Goal: Transaction & Acquisition: Purchase product/service

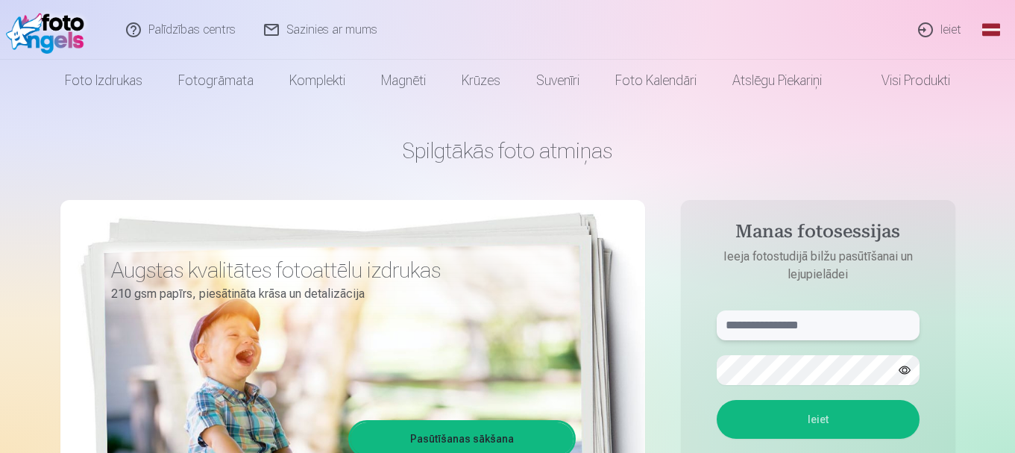
click at [801, 326] on input "text" at bounding box center [818, 325] width 203 height 30
type input "**********"
click at [819, 420] on button "Ieiet" at bounding box center [818, 419] width 203 height 39
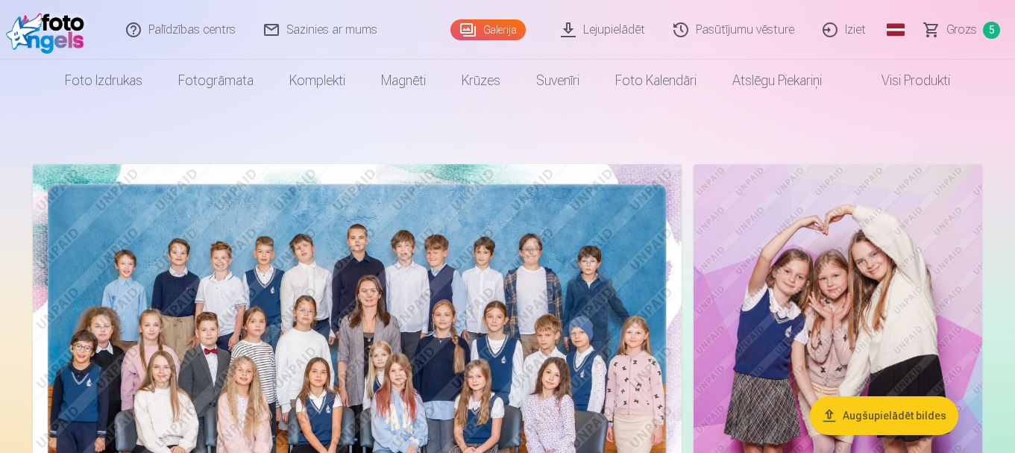
click at [965, 28] on span "Grozs" at bounding box center [961, 30] width 31 height 18
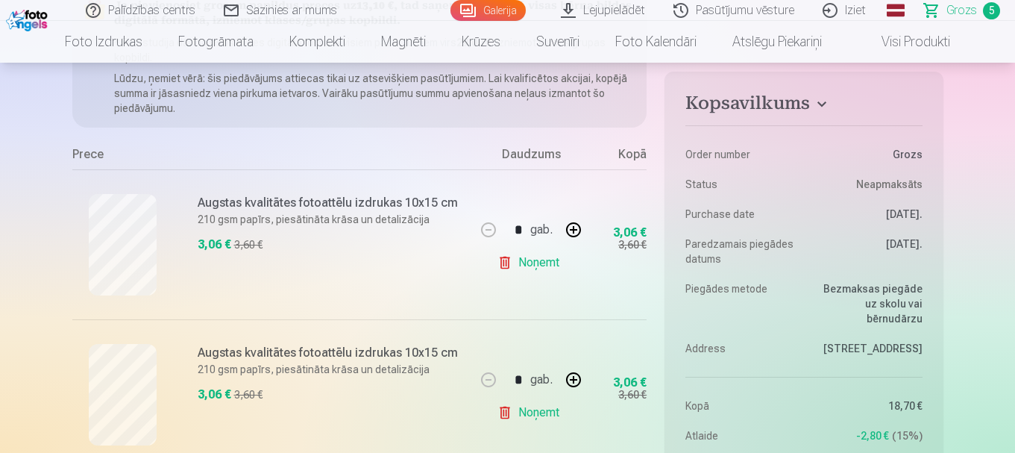
scroll to position [235, 0]
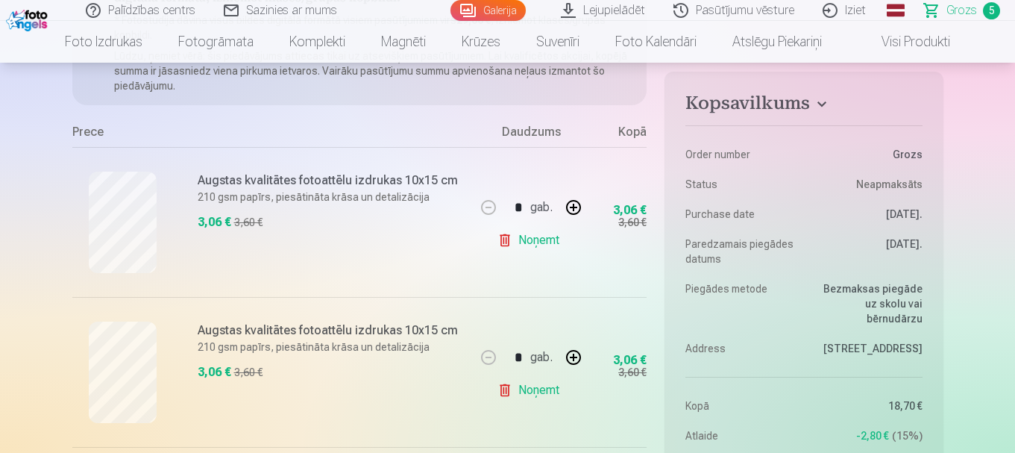
drag, startPoint x: 574, startPoint y: 101, endPoint x: 560, endPoint y: 123, distance: 25.9
click at [567, 111] on div "Ja pievienosiet grozam papildus preces uz 13,10 € , tad saņemsiet dāvanā visas …" at bounding box center [359, 430] width 575 height 931
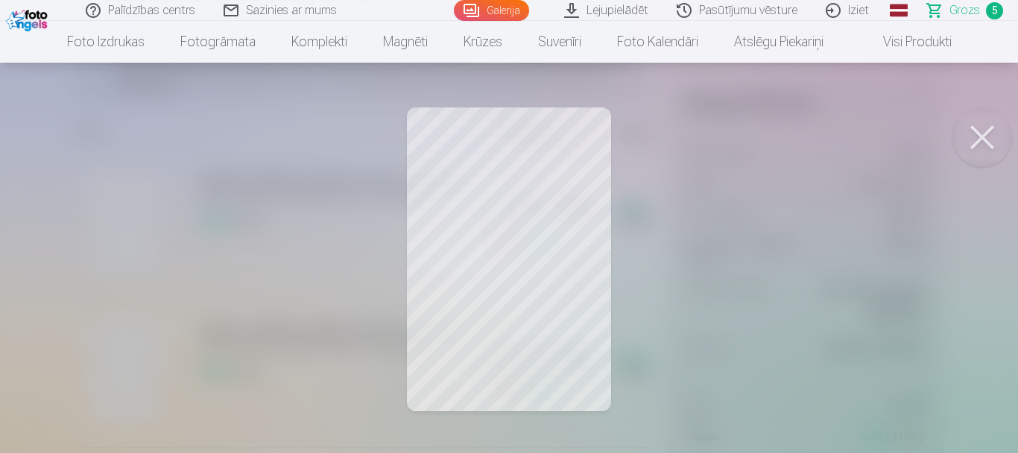
click at [984, 138] on button at bounding box center [983, 137] width 60 height 60
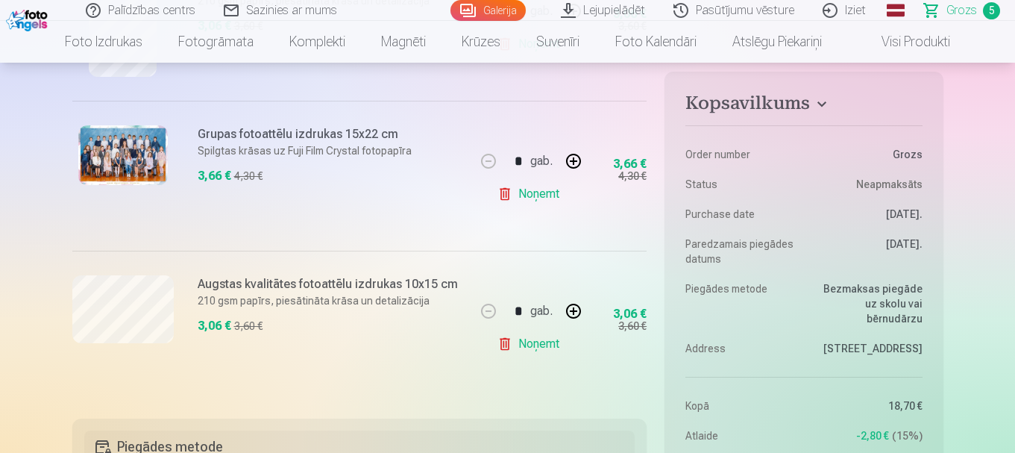
scroll to position [757, 0]
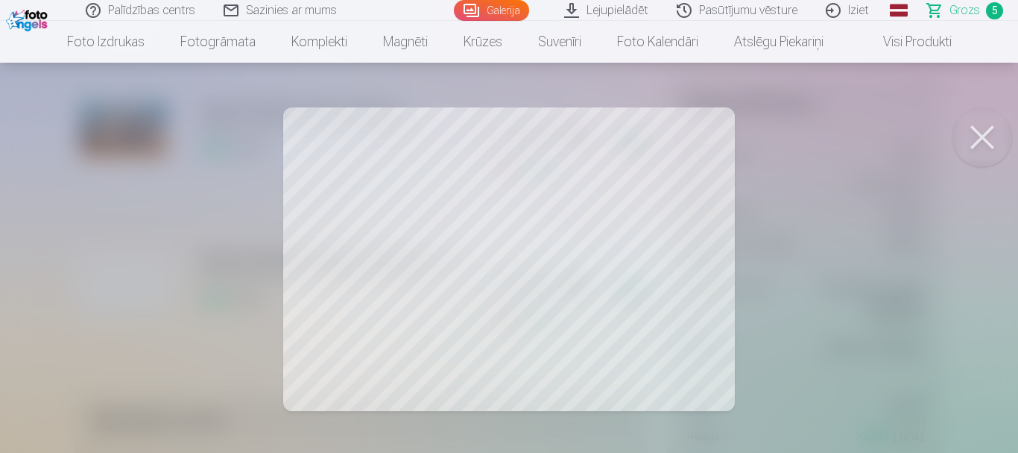
drag, startPoint x: 986, startPoint y: 134, endPoint x: 972, endPoint y: 142, distance: 16.0
click at [985, 134] on button at bounding box center [983, 137] width 60 height 60
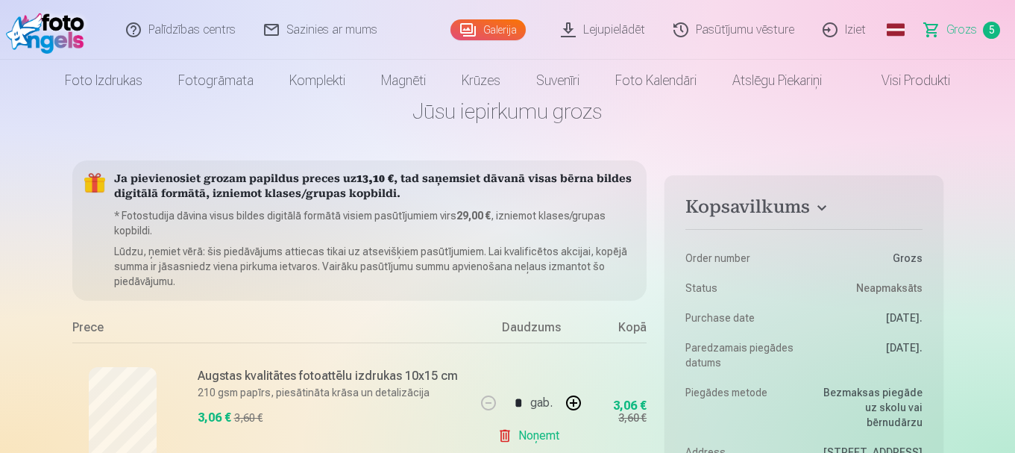
scroll to position [75, 0]
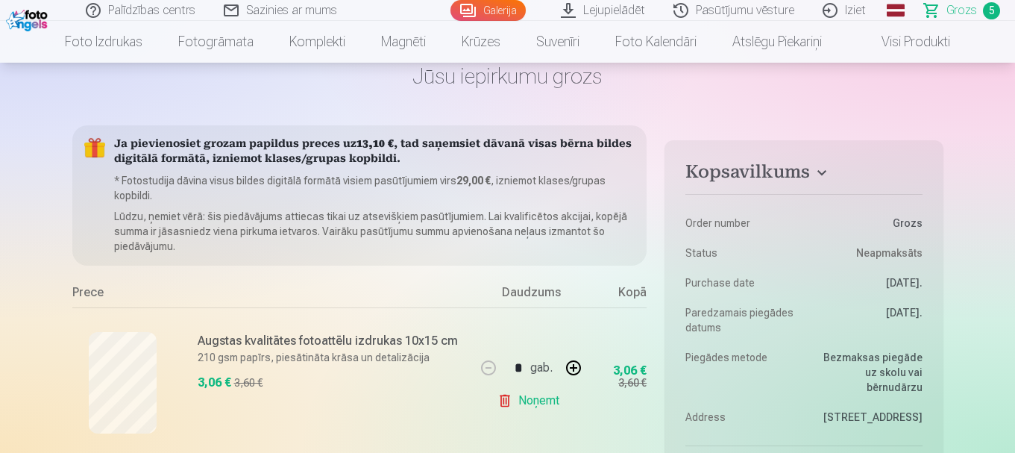
click at [525, 10] on link "Galerija" at bounding box center [487, 10] width 75 height 21
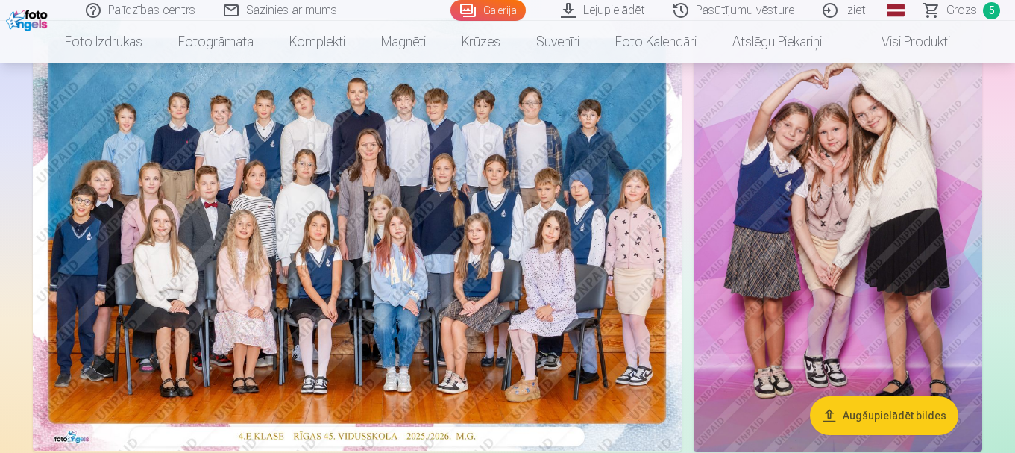
scroll to position [85, 0]
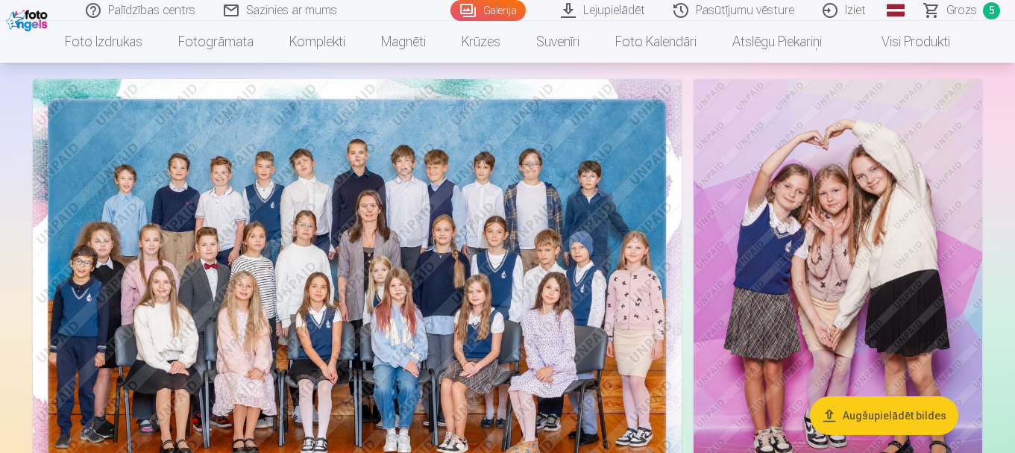
click at [969, 5] on span "Grozs" at bounding box center [961, 10] width 31 height 18
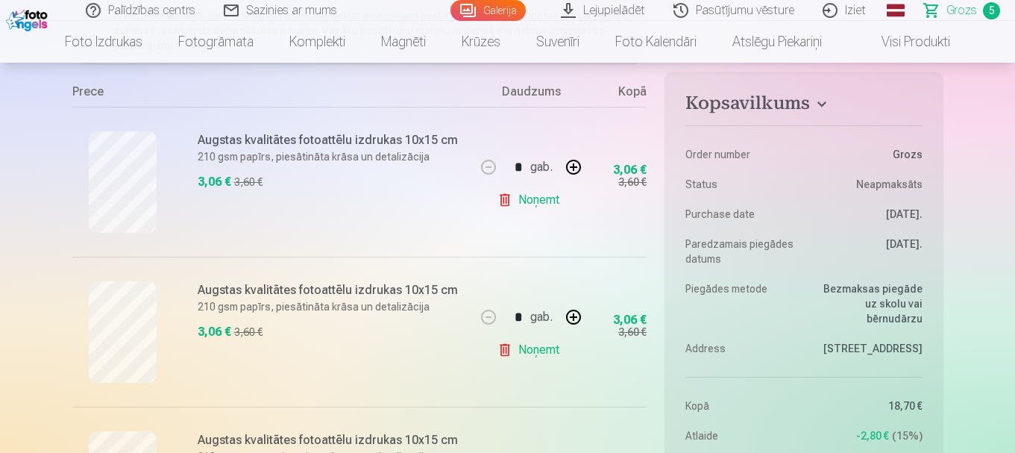
scroll to position [298, 0]
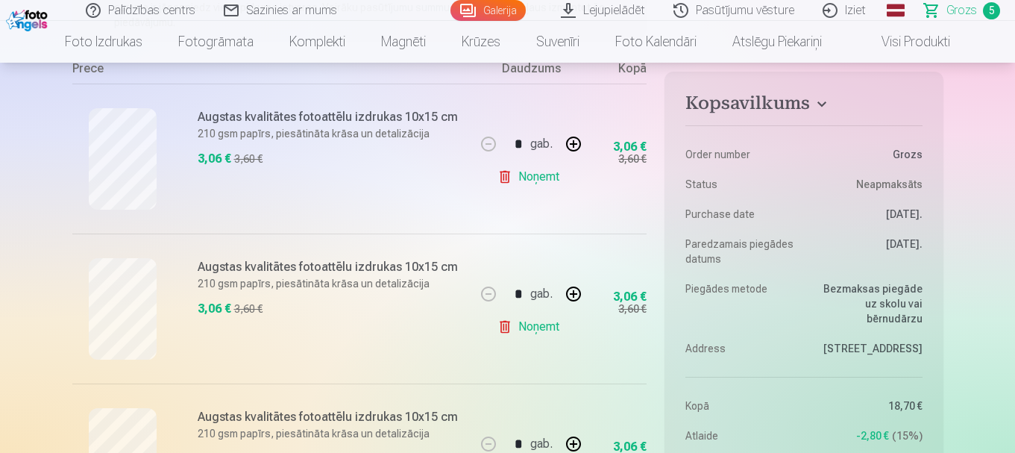
click at [501, 9] on link "Galerija" at bounding box center [487, 10] width 75 height 21
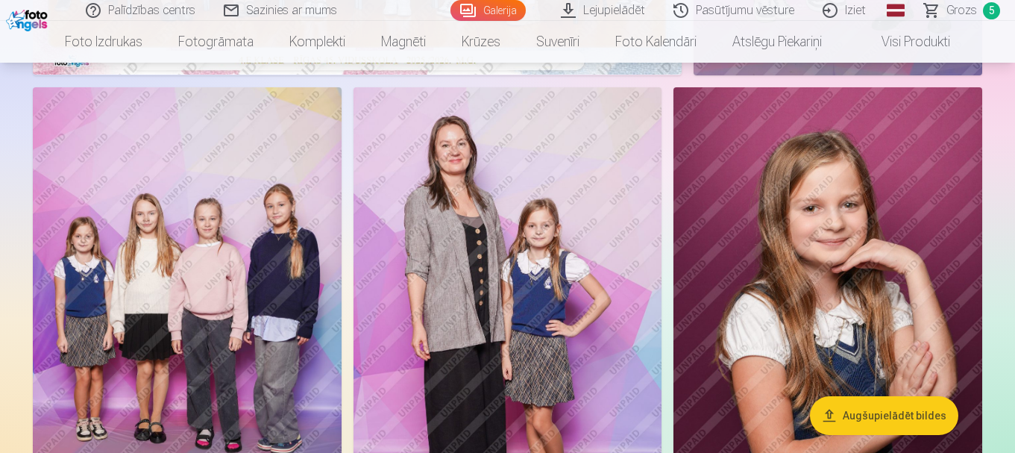
scroll to position [596, 0]
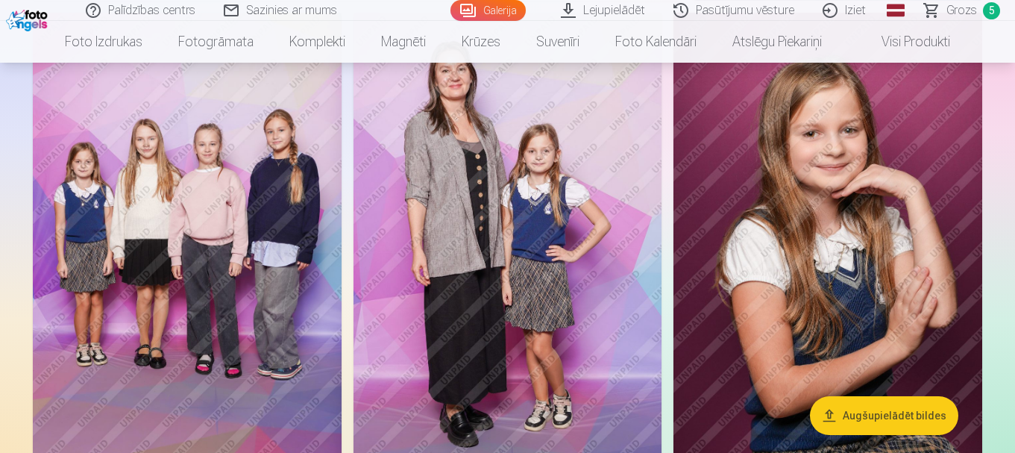
click at [854, 262] on img at bounding box center [827, 244] width 309 height 463
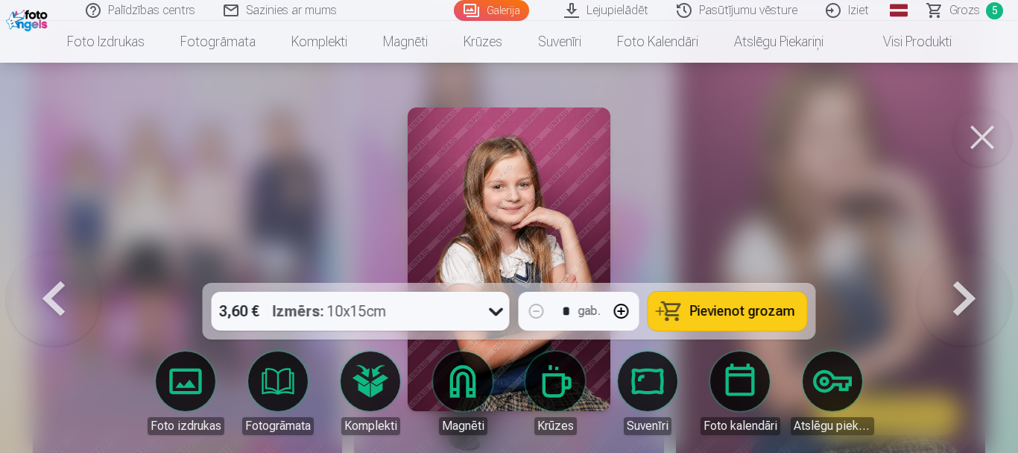
click at [977, 134] on button at bounding box center [983, 137] width 60 height 60
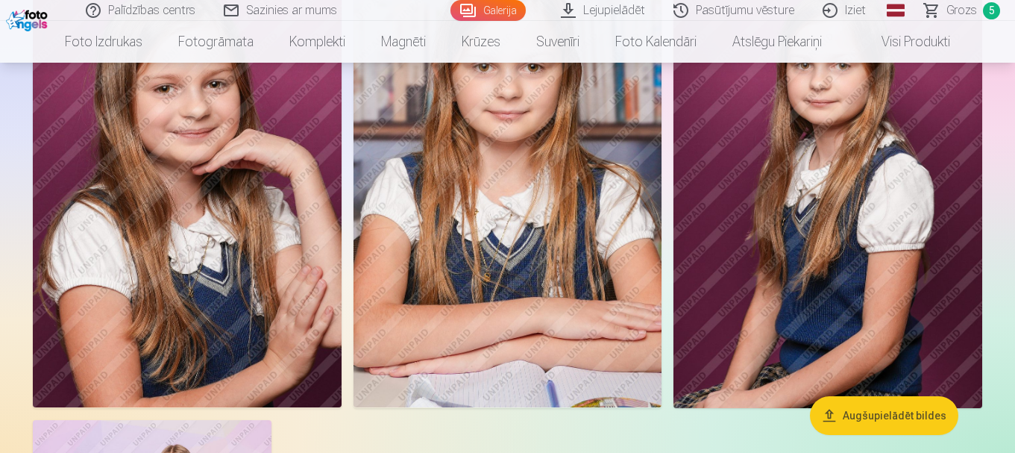
scroll to position [1486, 0]
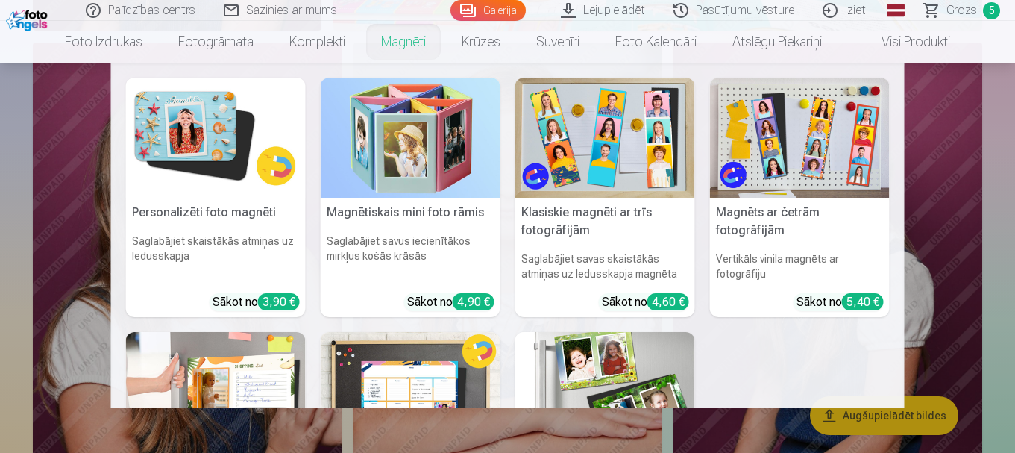
click at [385, 39] on link "Magnēti" at bounding box center [403, 42] width 81 height 42
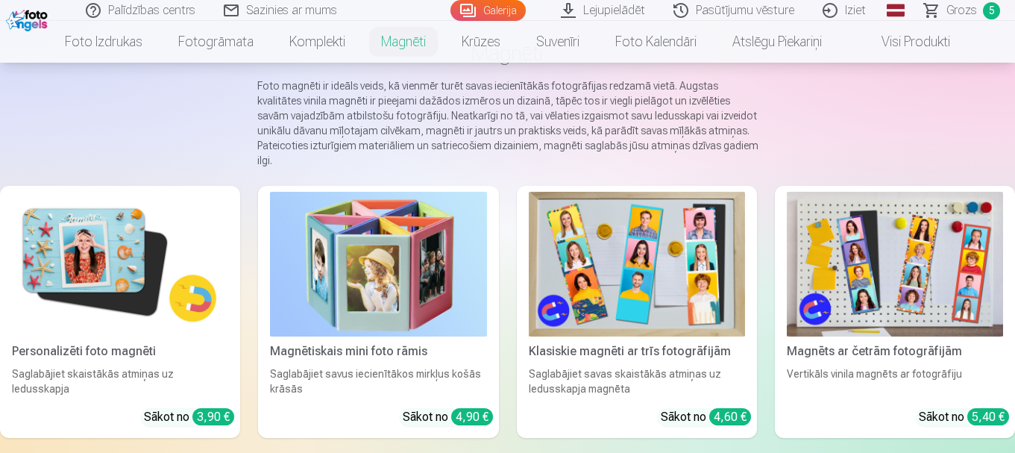
scroll to position [90, 0]
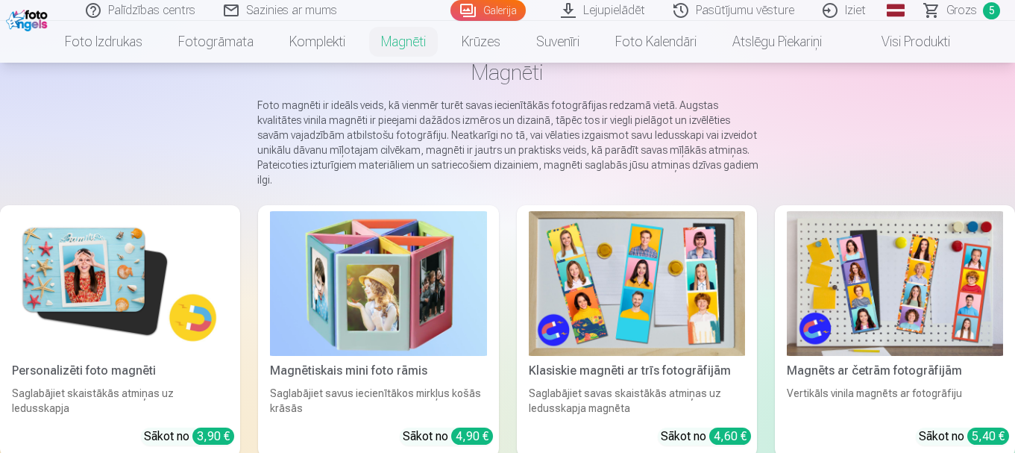
click at [84, 279] on img at bounding box center [120, 283] width 216 height 145
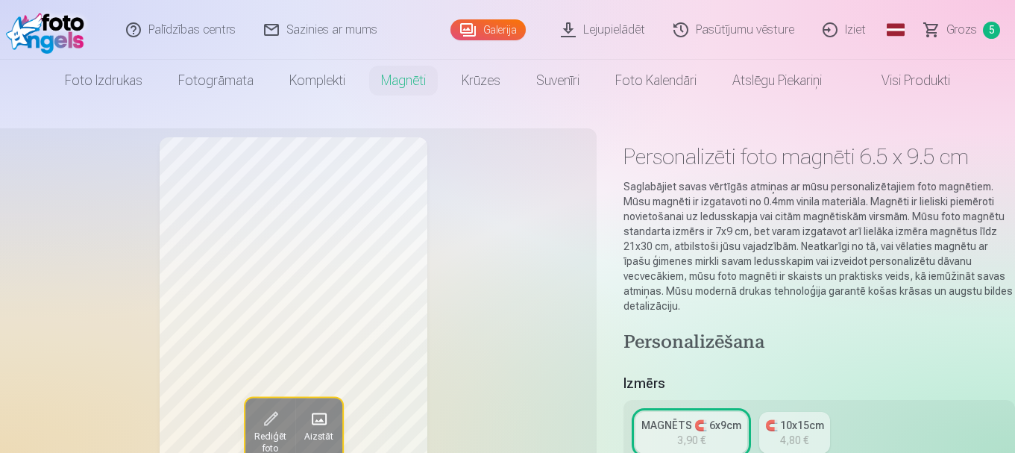
click at [269, 418] on span at bounding box center [270, 419] width 24 height 24
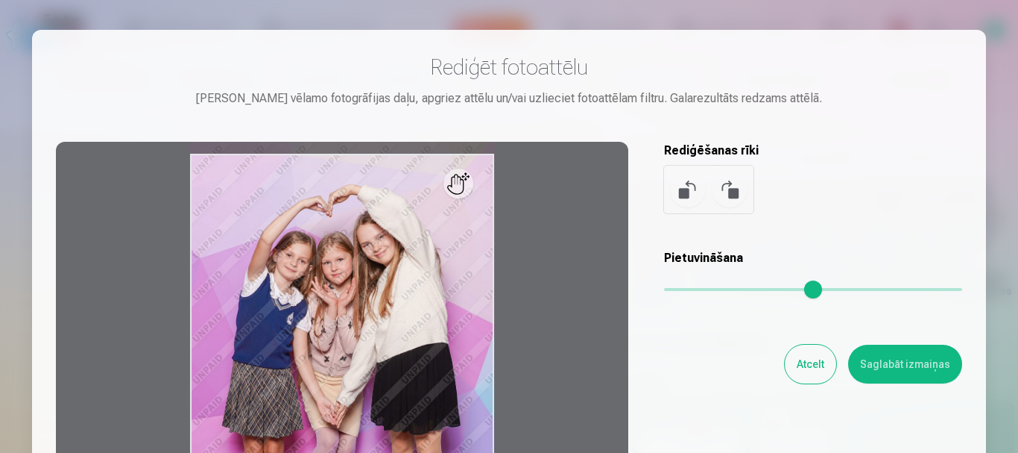
click at [810, 359] on button "Atcelt" at bounding box center [810, 363] width 51 height 39
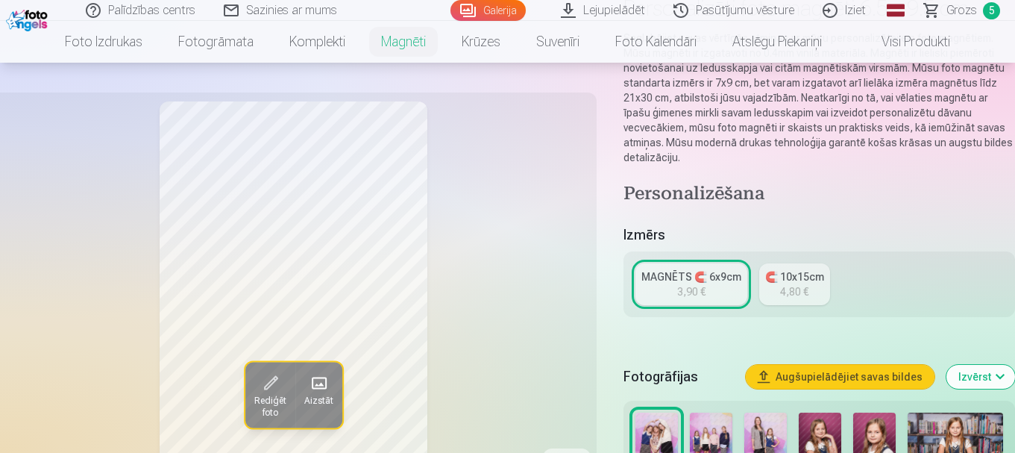
scroll to position [149, 0]
click at [316, 382] on span at bounding box center [318, 383] width 24 height 24
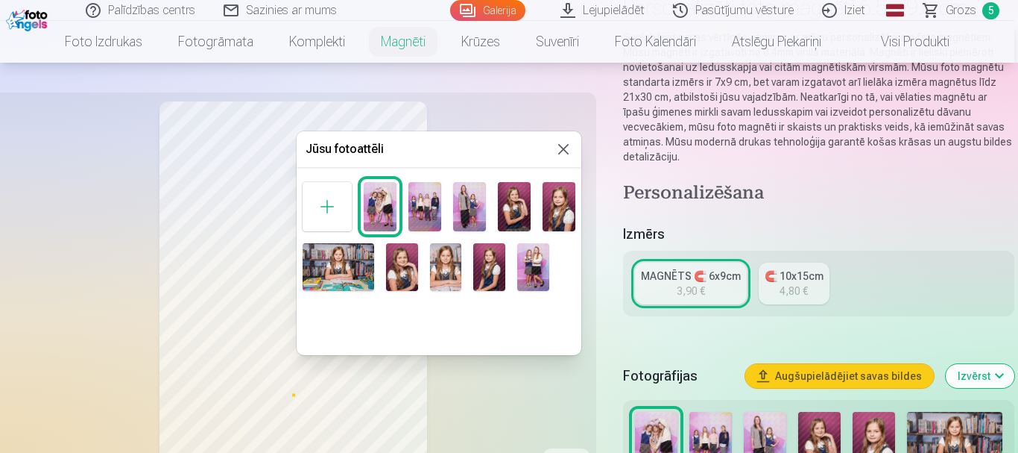
click at [412, 257] on img at bounding box center [402, 267] width 32 height 48
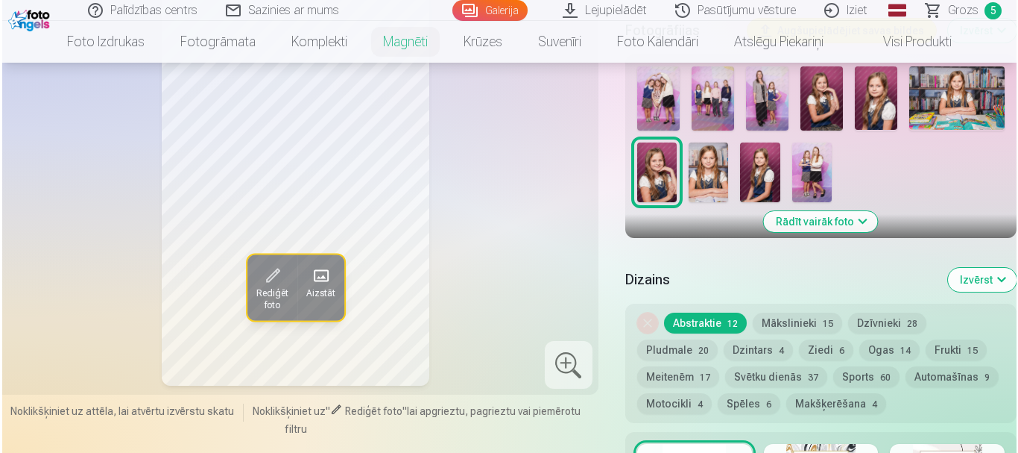
scroll to position [451, 0]
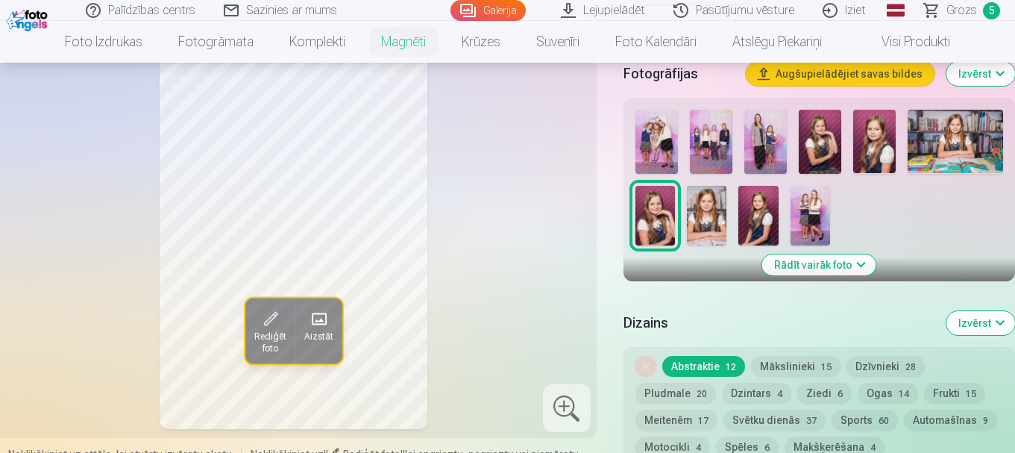
click at [271, 324] on span at bounding box center [270, 319] width 24 height 24
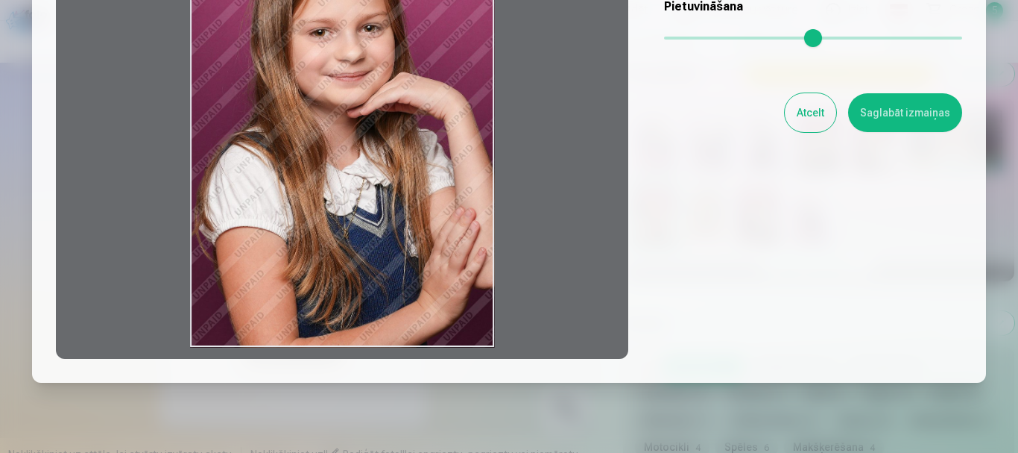
scroll to position [226, 0]
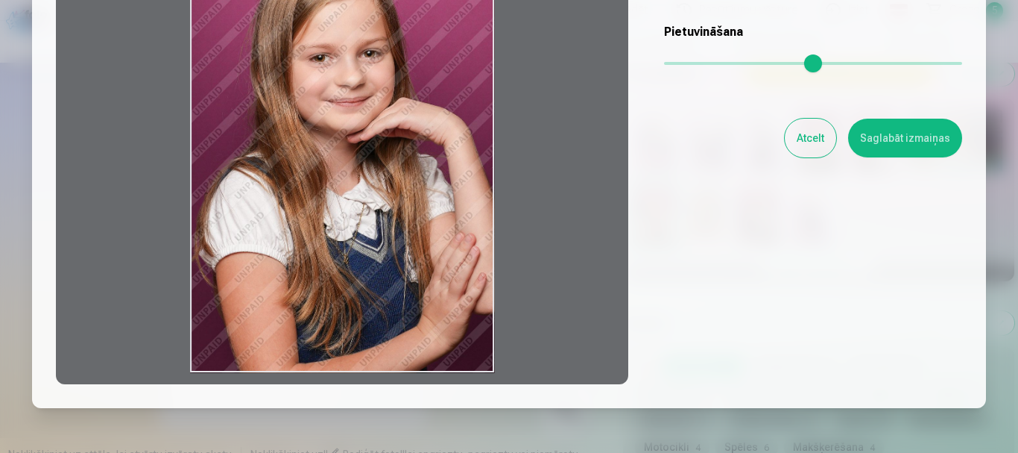
drag, startPoint x: 427, startPoint y: 376, endPoint x: 423, endPoint y: 330, distance: 46.4
click at [423, 330] on div at bounding box center [342, 150] width 573 height 468
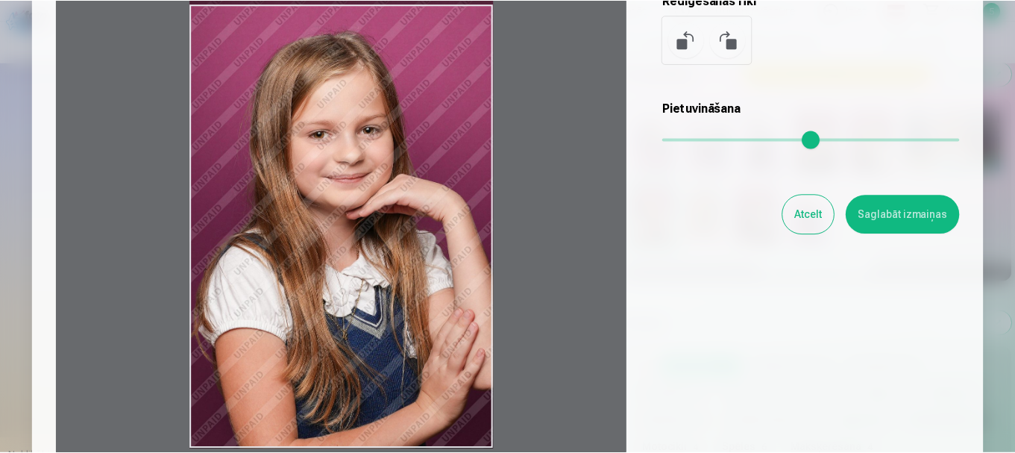
scroll to position [151, 0]
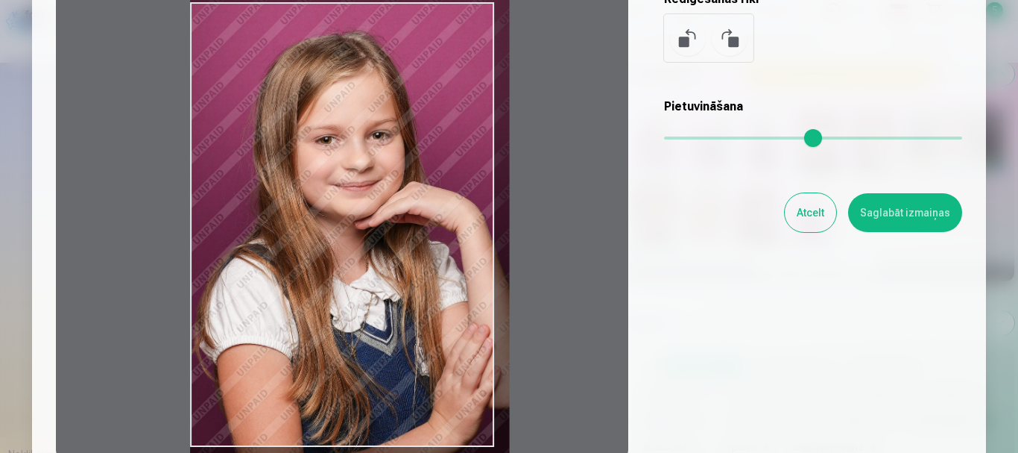
drag, startPoint x: 670, startPoint y: 142, endPoint x: 685, endPoint y: 138, distance: 16.3
click at [685, 138] on input "range" at bounding box center [813, 137] width 298 height 3
type input "****"
click at [924, 221] on button "Saglabāt izmaiņas" at bounding box center [905, 212] width 114 height 39
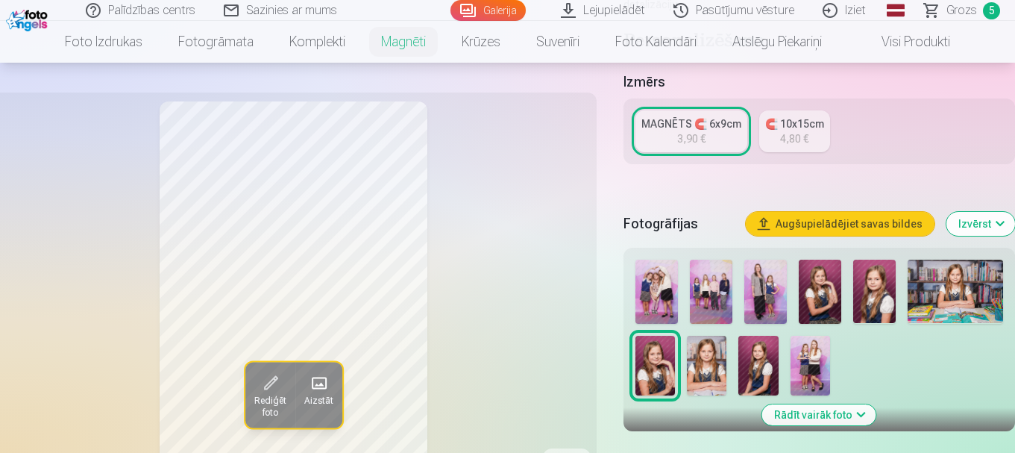
scroll to position [153, 0]
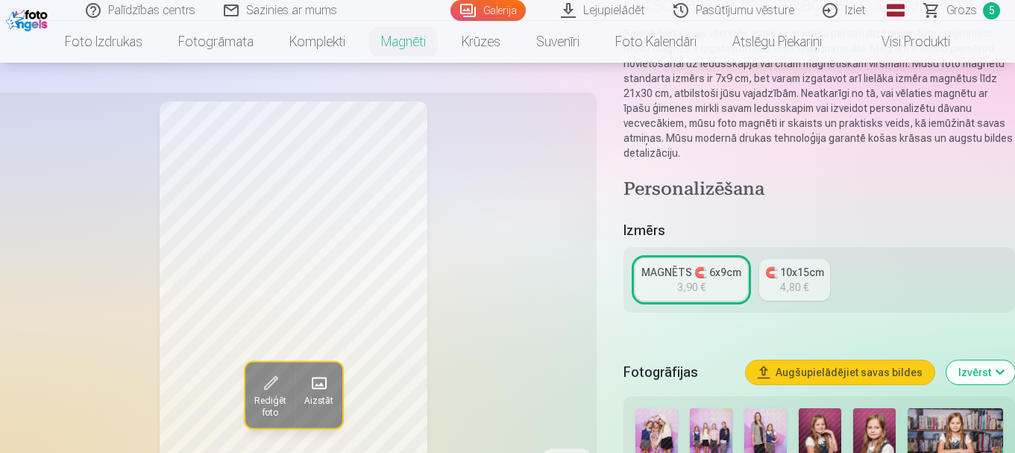
click at [711, 265] on div "MAGNĒTS 🧲 6x9cm" at bounding box center [691, 272] width 100 height 15
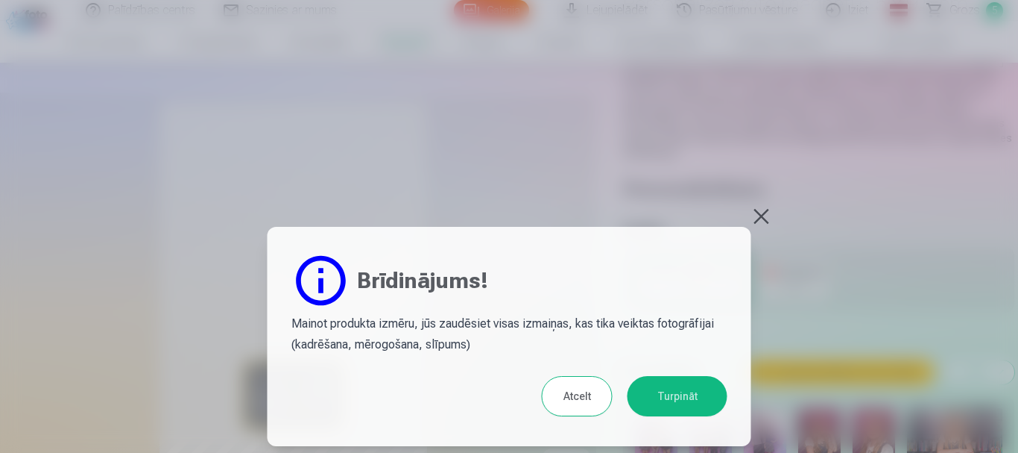
click at [569, 400] on button "Atcelt" at bounding box center [577, 396] width 71 height 40
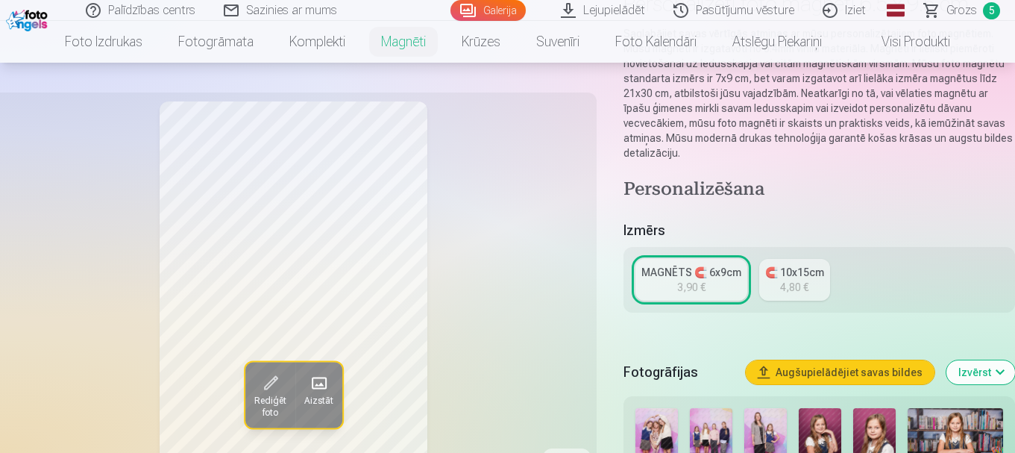
click at [699, 265] on div "MAGNĒTS 🧲 6x9cm" at bounding box center [691, 272] width 100 height 15
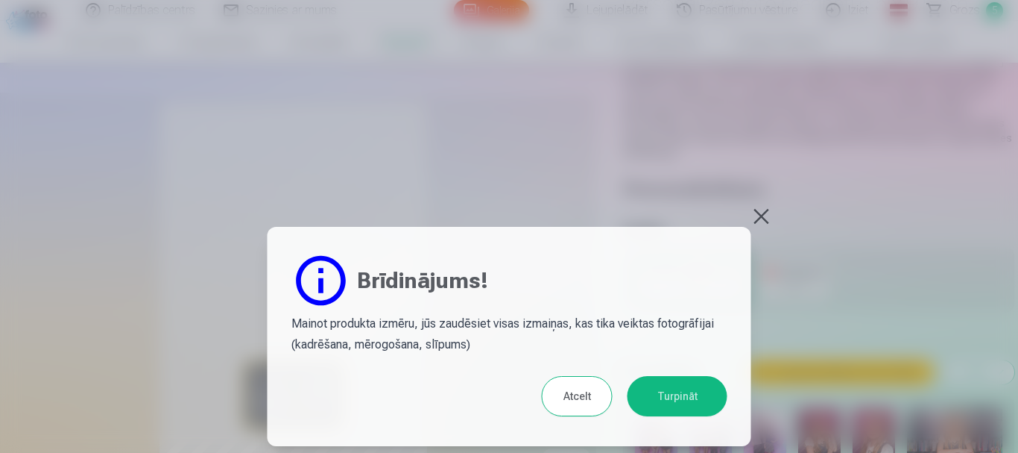
click at [643, 401] on button "Turpināt" at bounding box center [678, 396] width 100 height 40
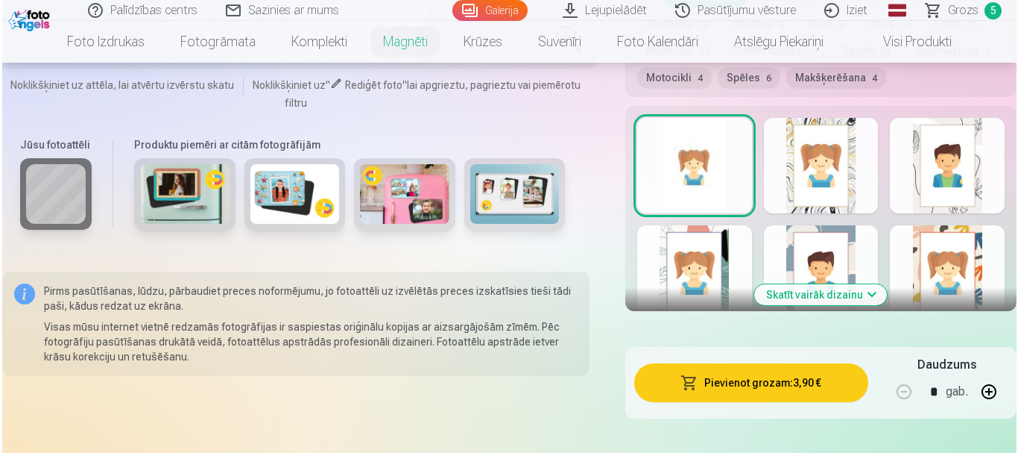
scroll to position [895, 0]
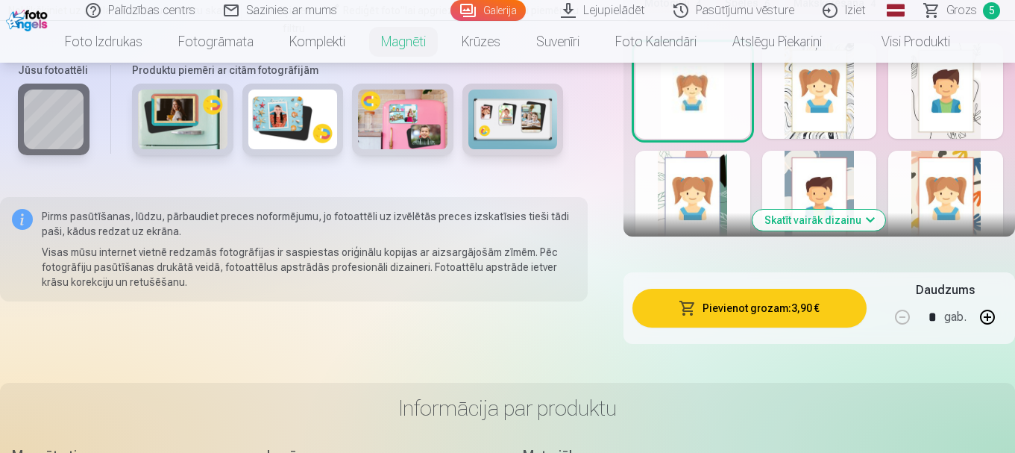
click at [795, 294] on button "Pievienot grozam : 3,90 €" at bounding box center [749, 308] width 234 height 39
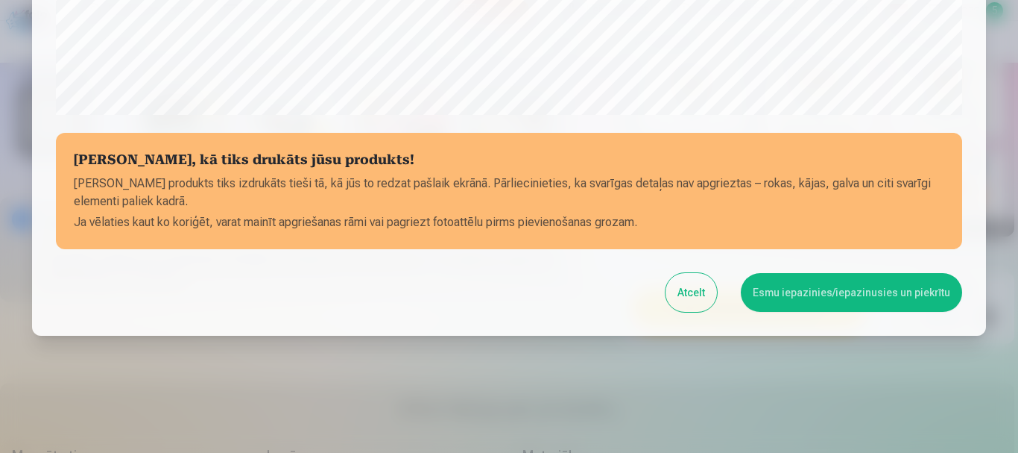
scroll to position [621, 0]
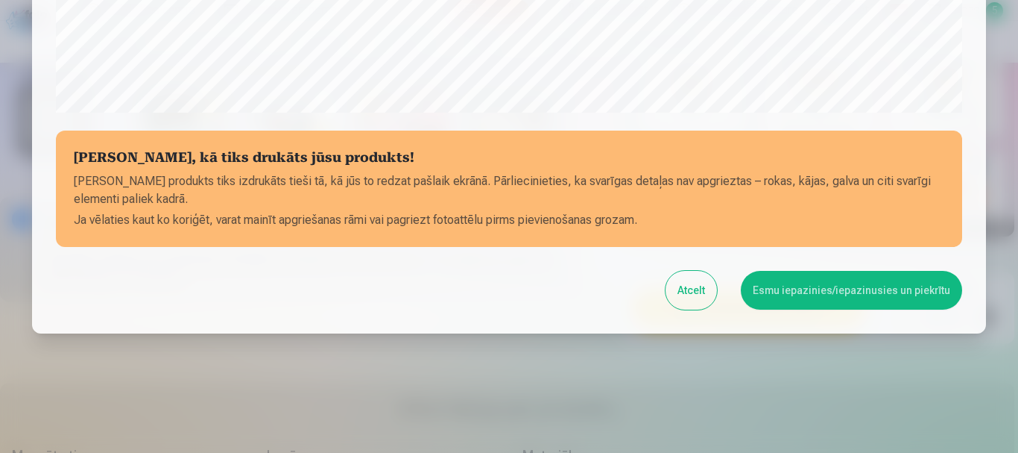
click at [823, 291] on button "Esmu iepazinies/iepazinusies un piekrītu" at bounding box center [851, 290] width 221 height 39
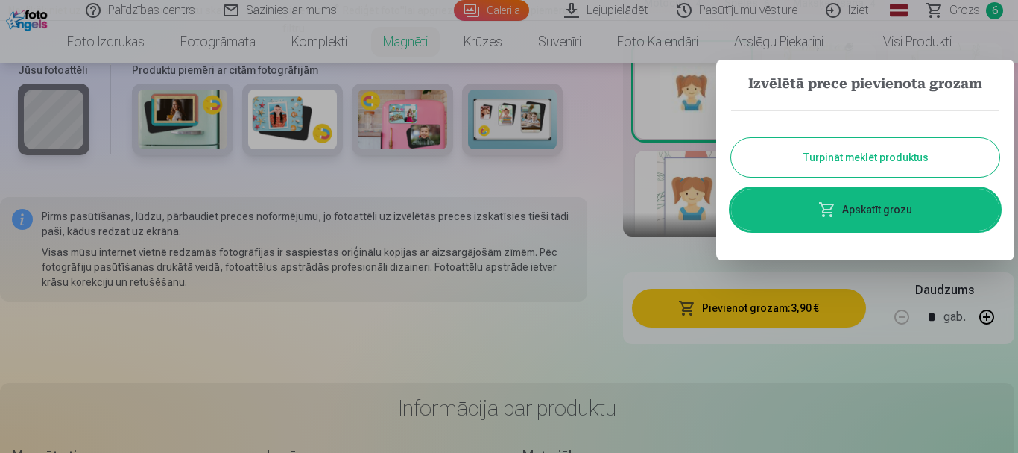
click at [852, 209] on link "Apskatīt grozu" at bounding box center [865, 210] width 268 height 42
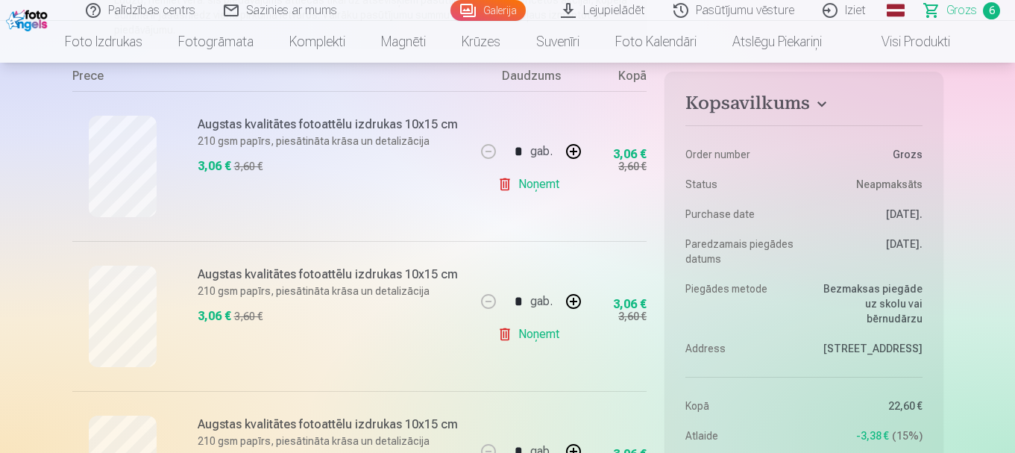
scroll to position [298, 0]
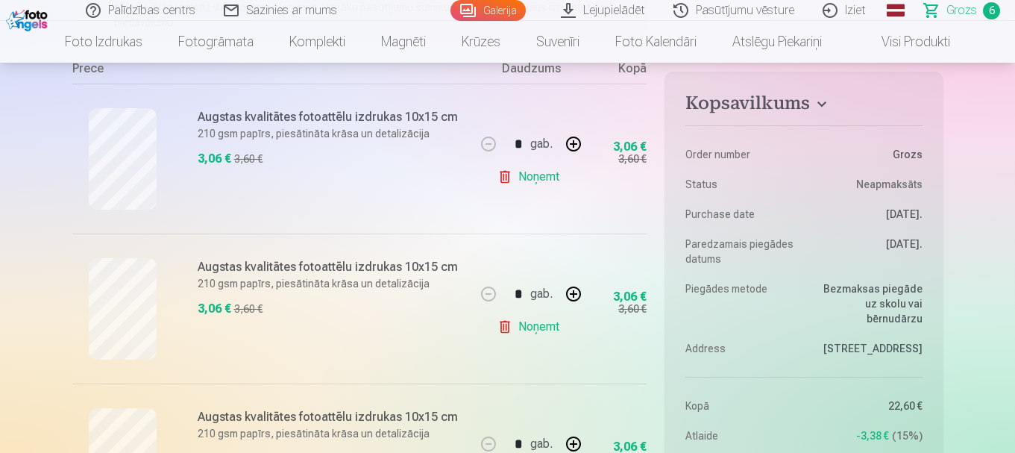
drag, startPoint x: 1014, startPoint y: 44, endPoint x: 1018, endPoint y: 85, distance: 41.2
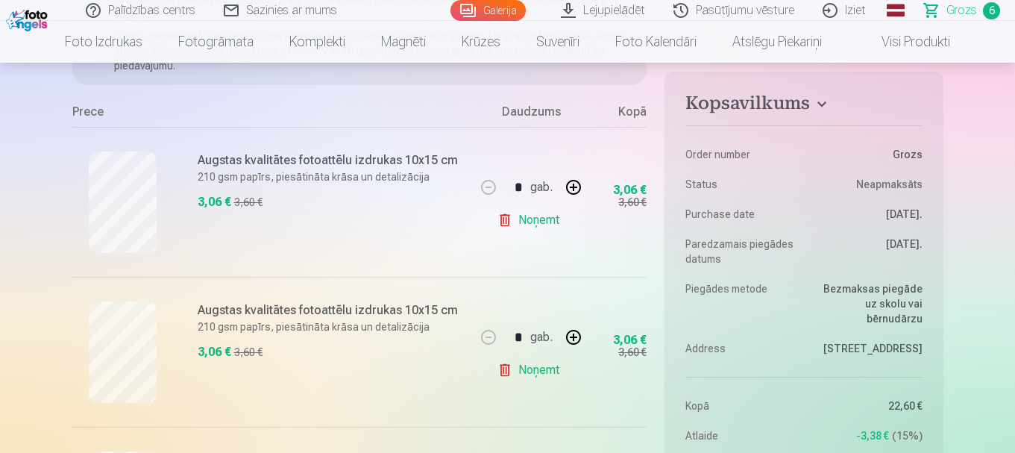
scroll to position [224, 0]
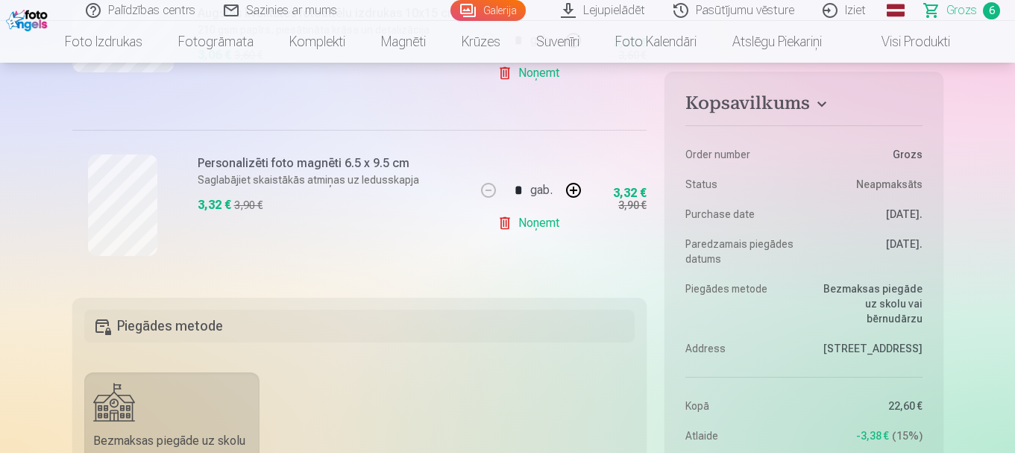
scroll to position [1016, 0]
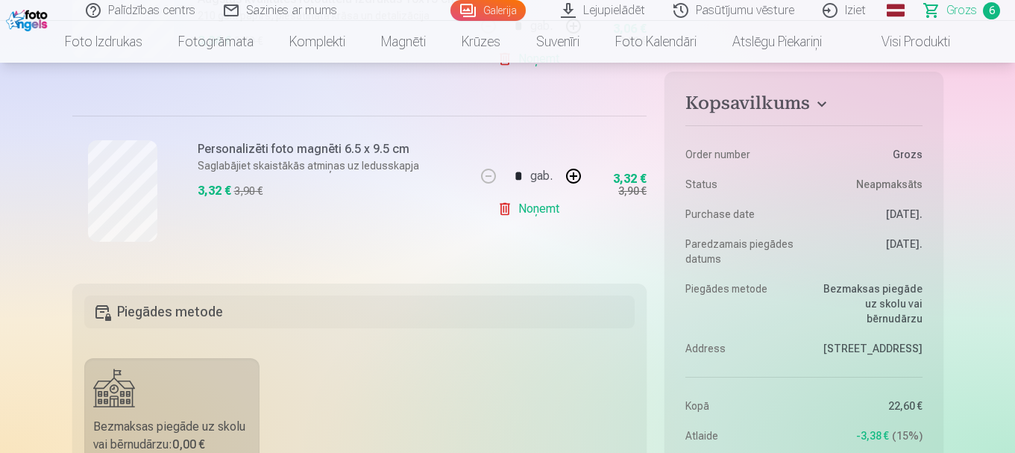
click at [576, 177] on button "button" at bounding box center [573, 176] width 36 height 36
type input "*"
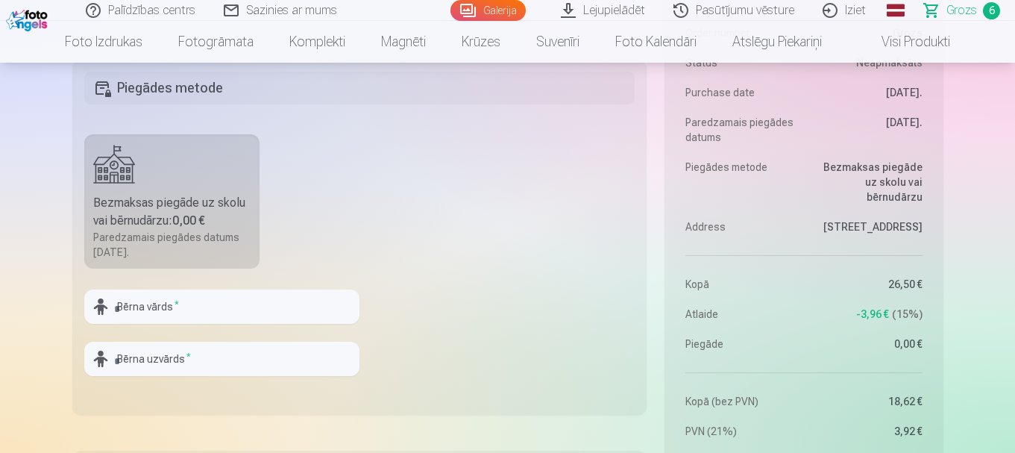
scroll to position [1314, 0]
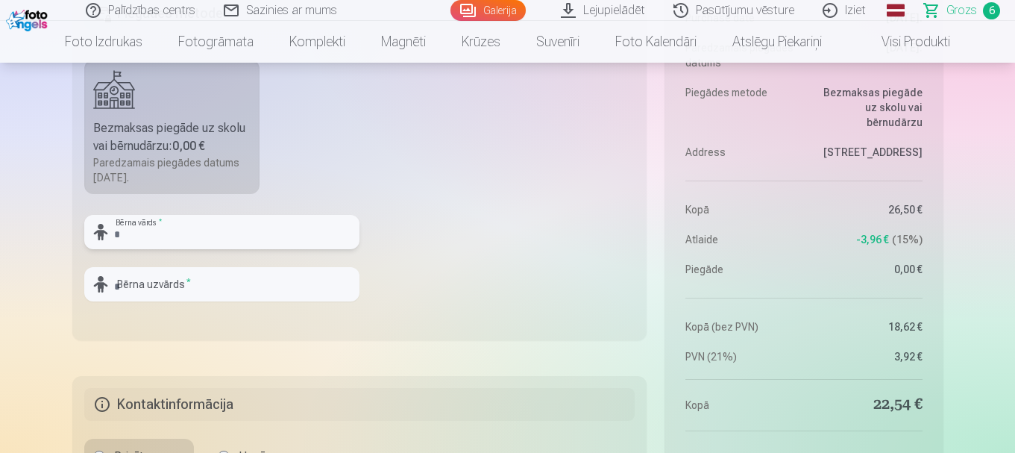
click at [206, 239] on input "text" at bounding box center [221, 232] width 275 height 34
click at [422, 297] on fieldset "Piegādes metode Bezmaksas piegāde uz skolu vai bērnudārzu : 0,00 € Paredzamais …" at bounding box center [359, 162] width 575 height 355
click at [192, 230] on input "text" at bounding box center [221, 232] width 275 height 34
type input "*****"
click at [189, 285] on input "text" at bounding box center [221, 284] width 275 height 34
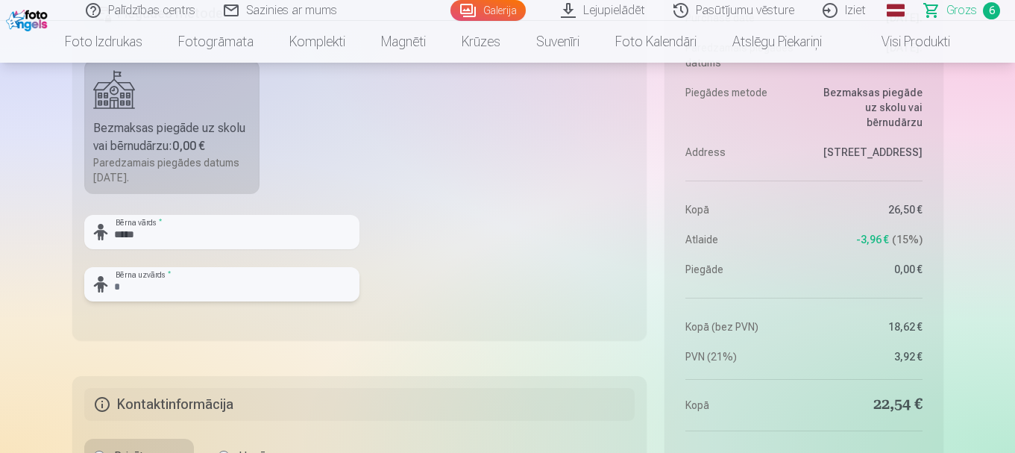
type input "*****"
click at [465, 330] on fieldset "Piegādes metode Bezmaksas piegāde uz skolu vai bērnudārzu : 0,00 € Paredzamais …" at bounding box center [359, 162] width 575 height 355
click at [465, 236] on fieldset "Piegādes metode Bezmaksas piegāde uz skolu vai bērnudārzu : 0,00 € Paredzamais …" at bounding box center [359, 162] width 575 height 355
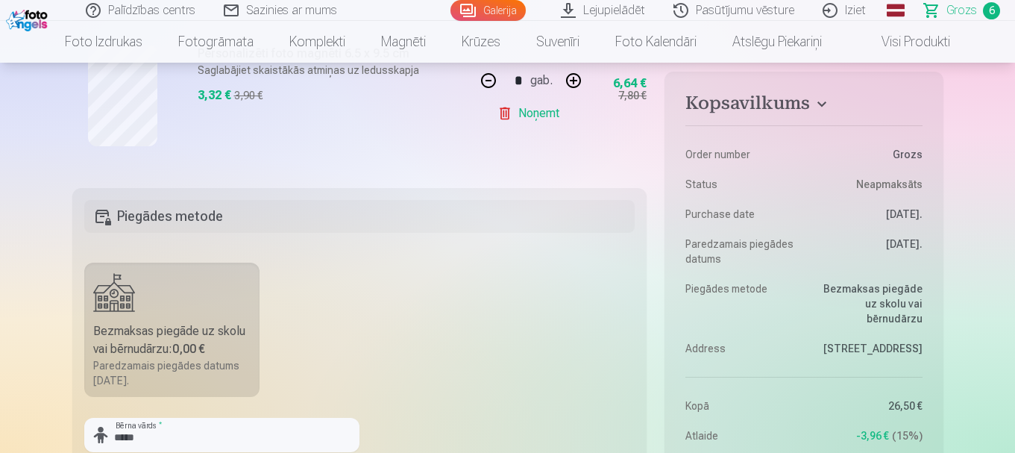
scroll to position [986, 0]
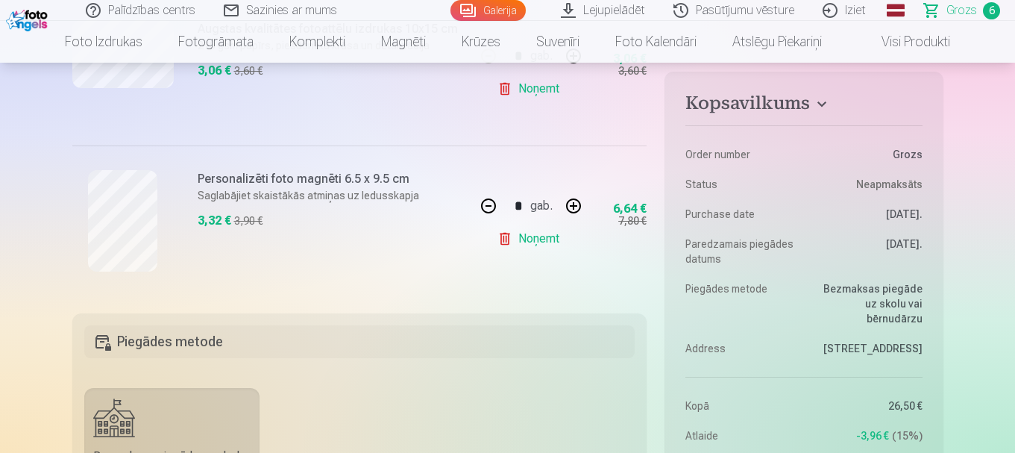
click at [576, 205] on button "button" at bounding box center [573, 206] width 36 height 36
type input "*"
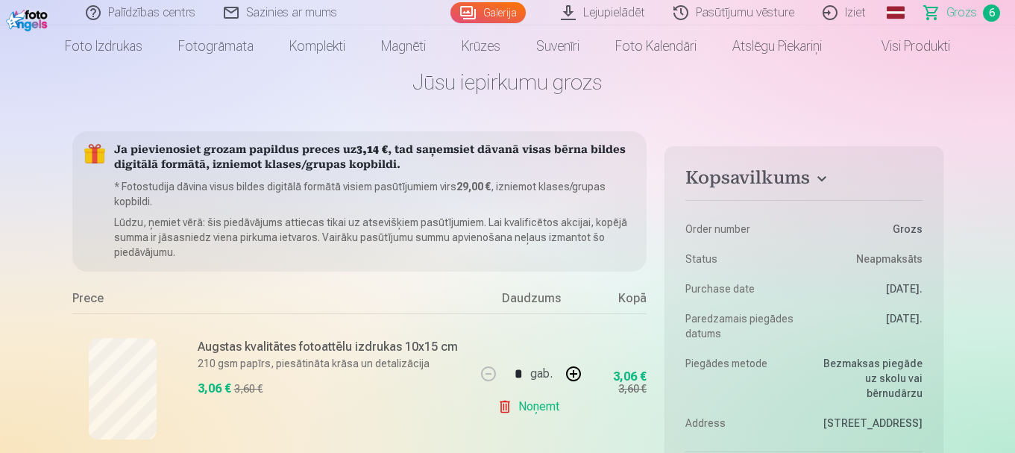
scroll to position [34, 0]
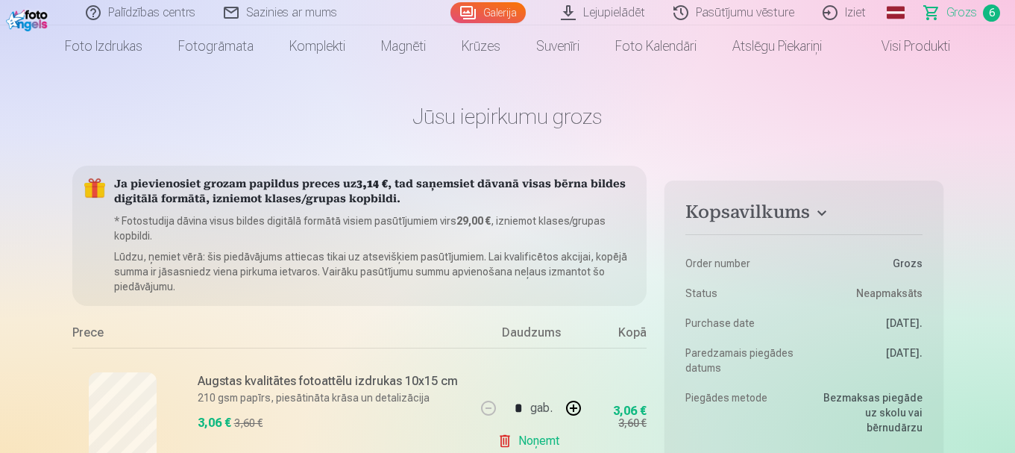
click at [849, 18] on link "Iziet" at bounding box center [845, 12] width 72 height 25
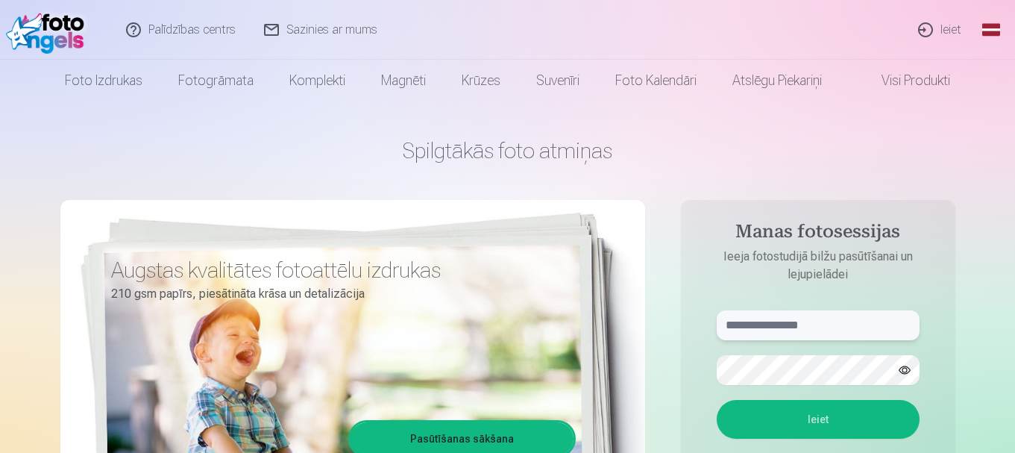
click at [876, 330] on input "text" at bounding box center [818, 325] width 203 height 30
type input "**********"
click at [827, 423] on button "Ieiet" at bounding box center [818, 419] width 203 height 39
